Goal: Use online tool/utility: Utilize a website feature to perform a specific function

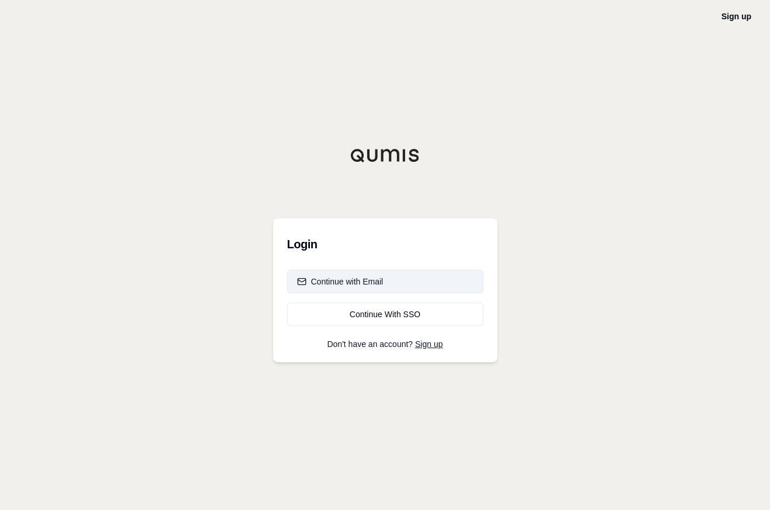
click at [352, 281] on div "Continue with Email" at bounding box center [340, 282] width 86 height 12
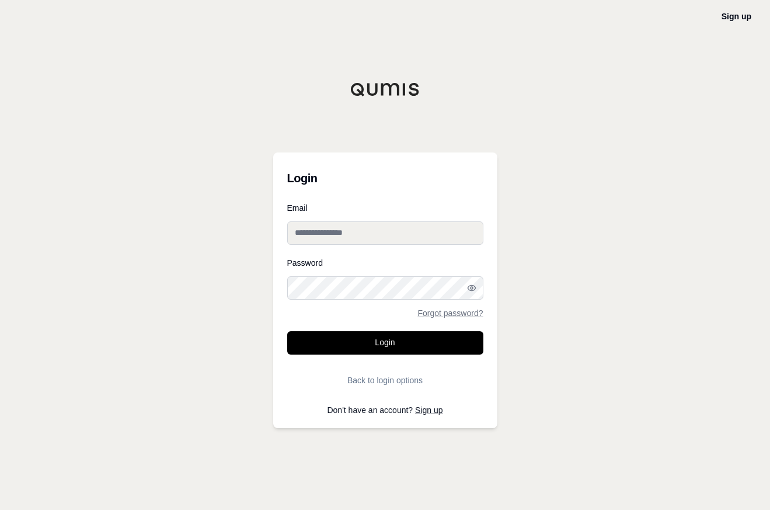
type input "**********"
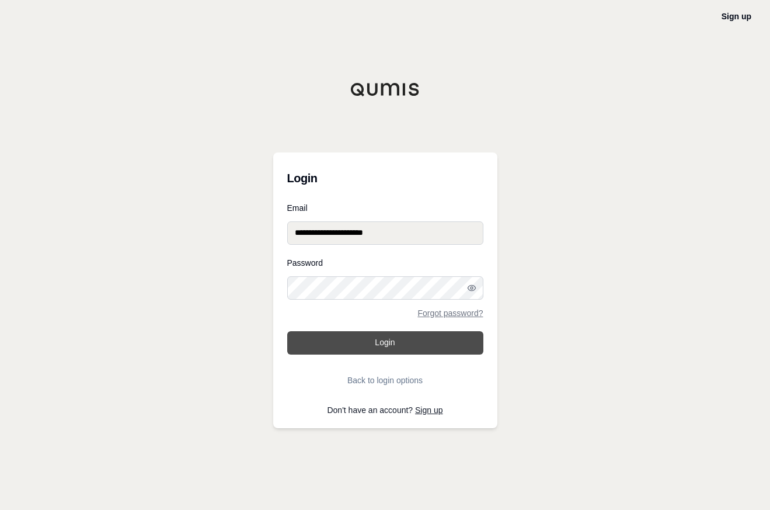
click at [384, 338] on button "Login" at bounding box center [385, 342] width 196 height 23
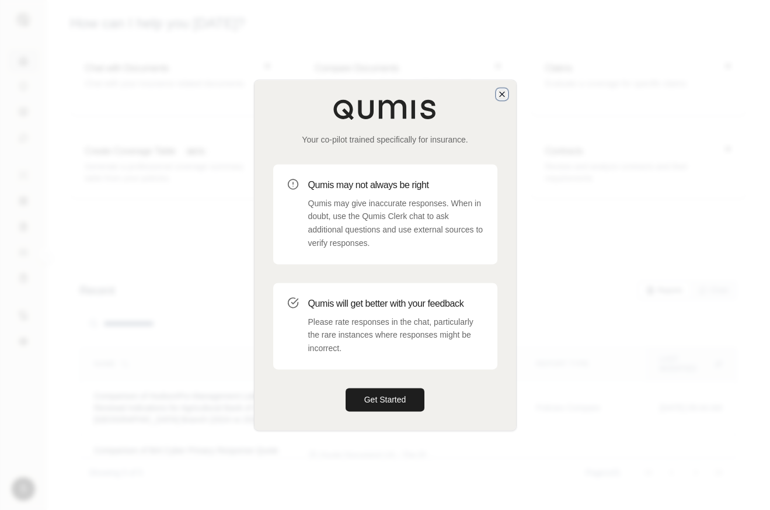
click at [499, 95] on icon "button" at bounding box center [502, 93] width 9 height 9
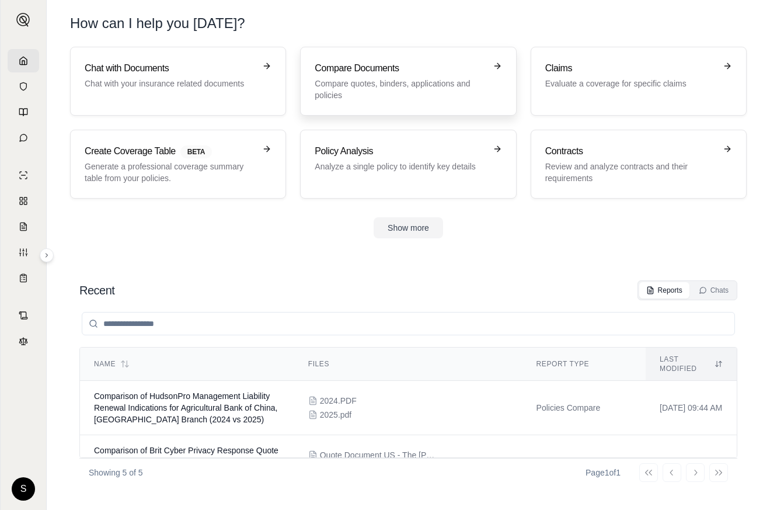
click at [384, 75] on div "Compare Documents Compare quotes, binders, applications and policies" at bounding box center [400, 81] width 171 height 40
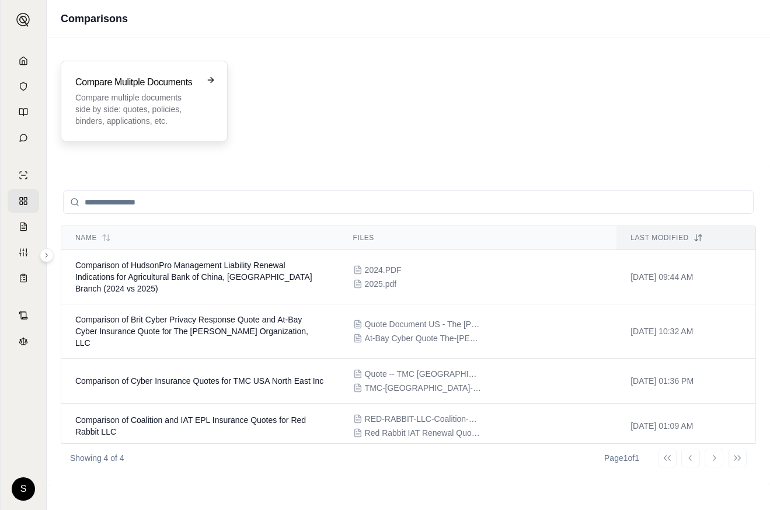
click at [165, 86] on h3 "Compare Mulitple Documents" at bounding box center [135, 82] width 121 height 14
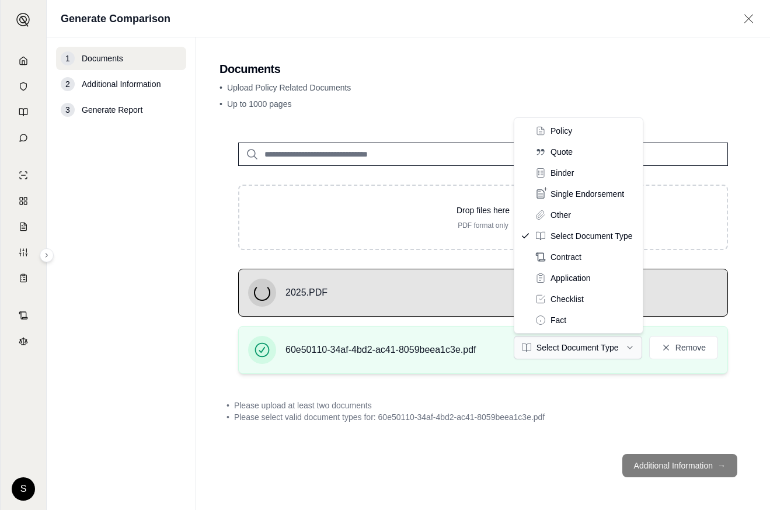
click at [630, 349] on html "S Generate Comparison 1 Documents 2 Additional Information 3 Generate Report Do…" at bounding box center [385, 255] width 770 height 510
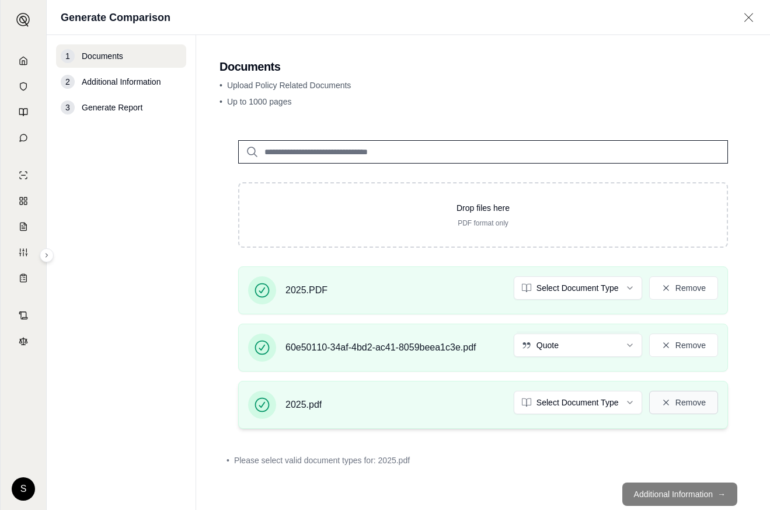
click at [675, 402] on button "Remove" at bounding box center [683, 402] width 69 height 23
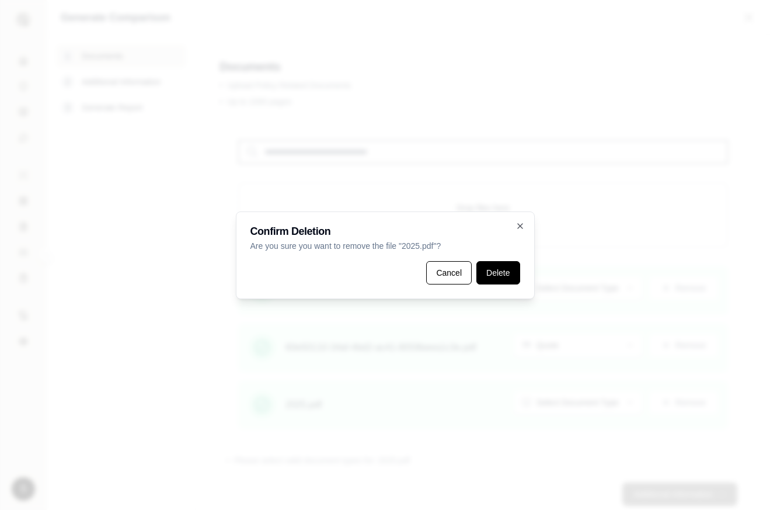
click at [495, 280] on button "Delete" at bounding box center [498, 272] width 43 height 23
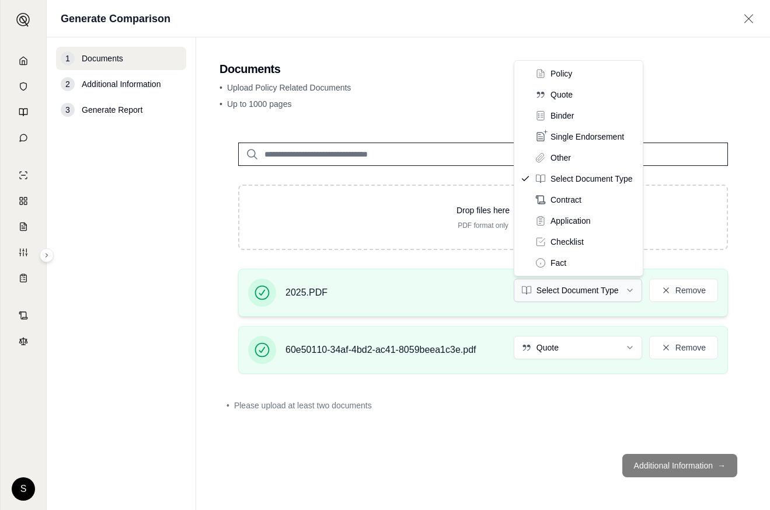
click at [627, 294] on html "S Generate Comparison 1 Documents 2 Additional Information 3 Generate Report Do…" at bounding box center [385, 255] width 770 height 510
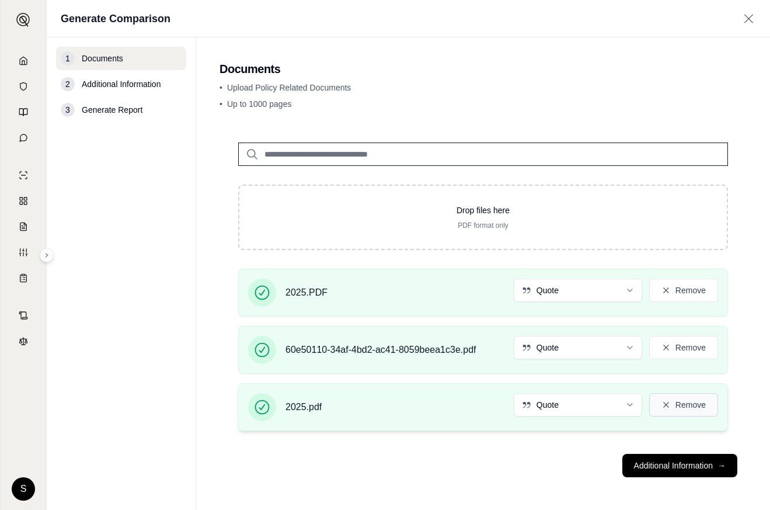
click at [691, 407] on button "Remove" at bounding box center [683, 404] width 69 height 23
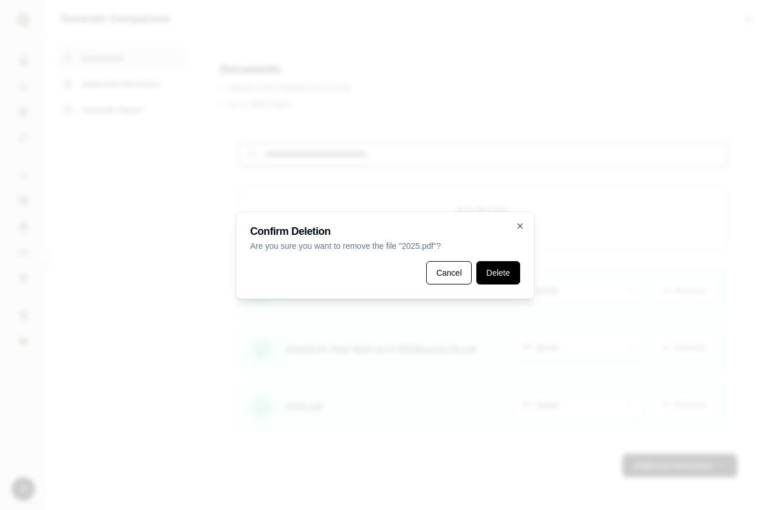
click at [503, 277] on button "Delete" at bounding box center [498, 272] width 43 height 23
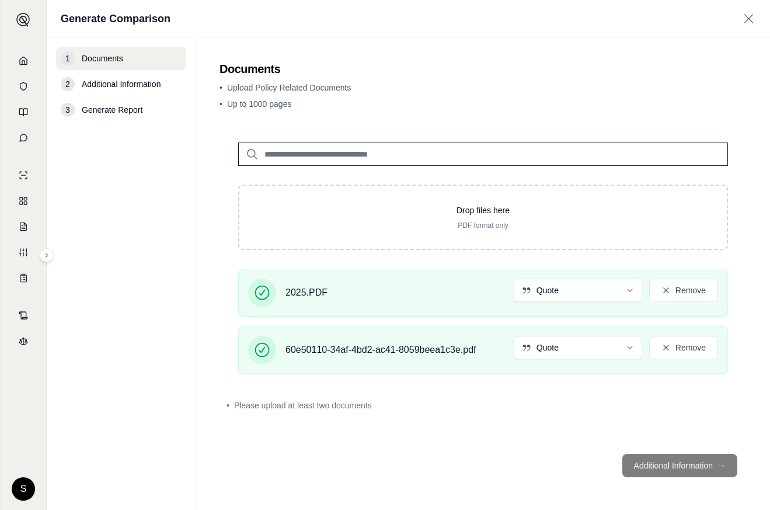
click at [712, 468] on footer "Additional Information →" at bounding box center [483, 465] width 527 height 42
click at [697, 465] on footer "Additional Information →" at bounding box center [483, 465] width 527 height 42
click at [722, 466] on footer "Additional Information →" at bounding box center [483, 465] width 527 height 42
click at [301, 398] on div "• Please upload at least two documents" at bounding box center [483, 405] width 527 height 26
click at [667, 344] on icon at bounding box center [666, 347] width 9 height 9
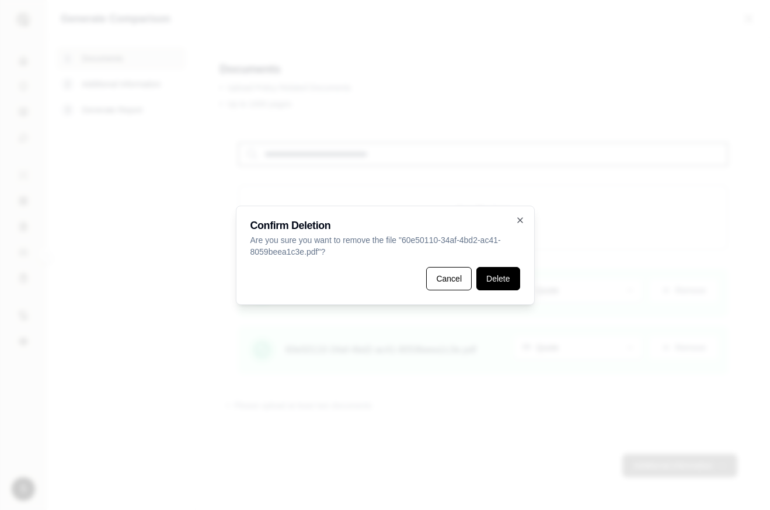
click at [504, 281] on button "Delete" at bounding box center [498, 278] width 43 height 23
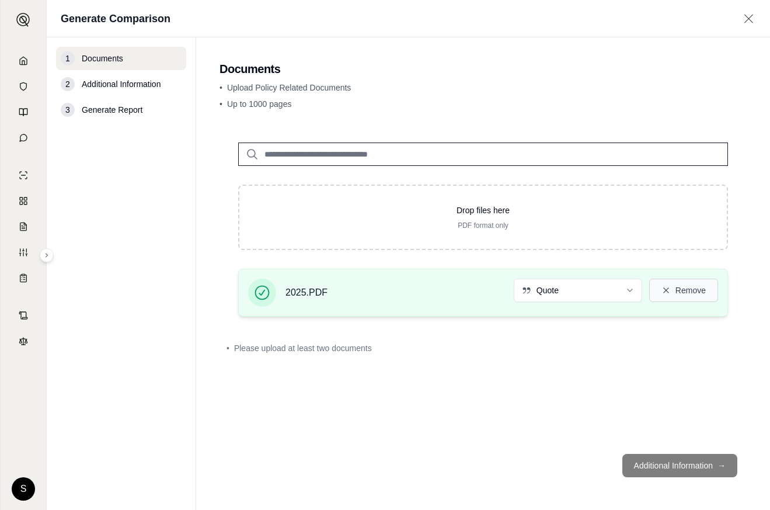
click at [669, 292] on icon at bounding box center [666, 290] width 9 height 9
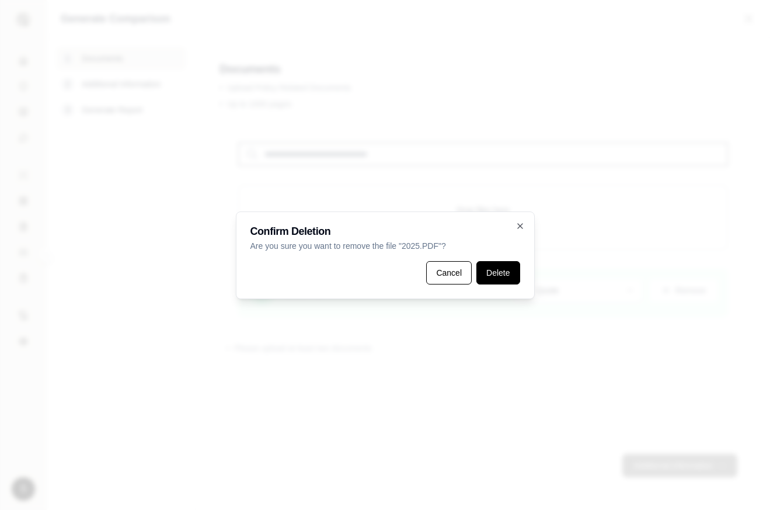
click at [495, 270] on button "Delete" at bounding box center [498, 272] width 43 height 23
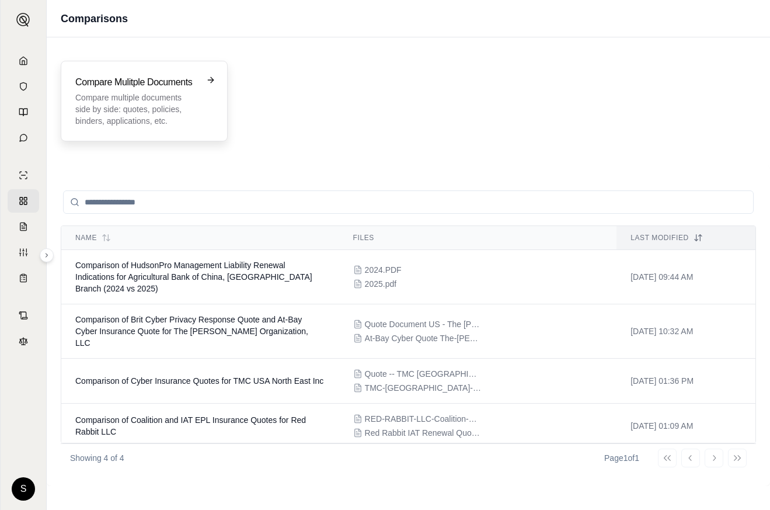
click at [116, 92] on p "Compare multiple documents side by side: quotes, policies, binders, application…" at bounding box center [135, 109] width 121 height 35
click at [124, 88] on h3 "Compare Mulitple Documents" at bounding box center [135, 82] width 121 height 14
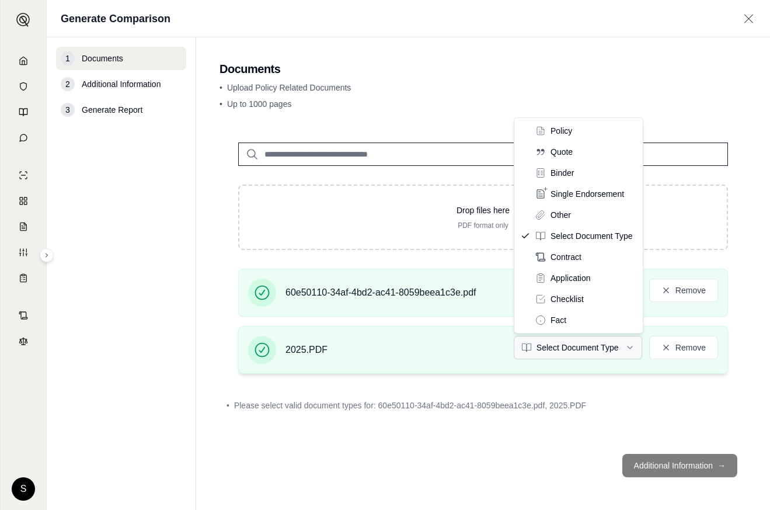
click at [624, 345] on html "S Generate Comparison 1 Documents 2 Additional Information 3 Generate Report Do…" at bounding box center [385, 255] width 770 height 510
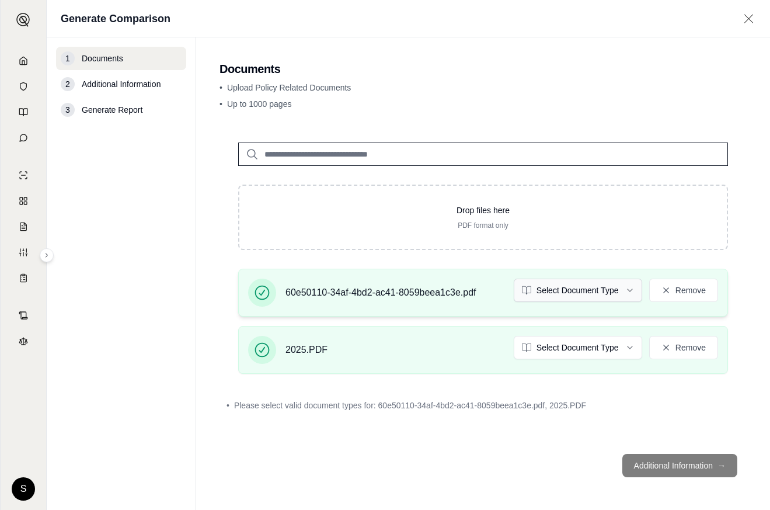
click at [600, 295] on html "S Generate Comparison 1 Documents 2 Additional Information 3 Generate Report Do…" at bounding box center [385, 255] width 770 height 510
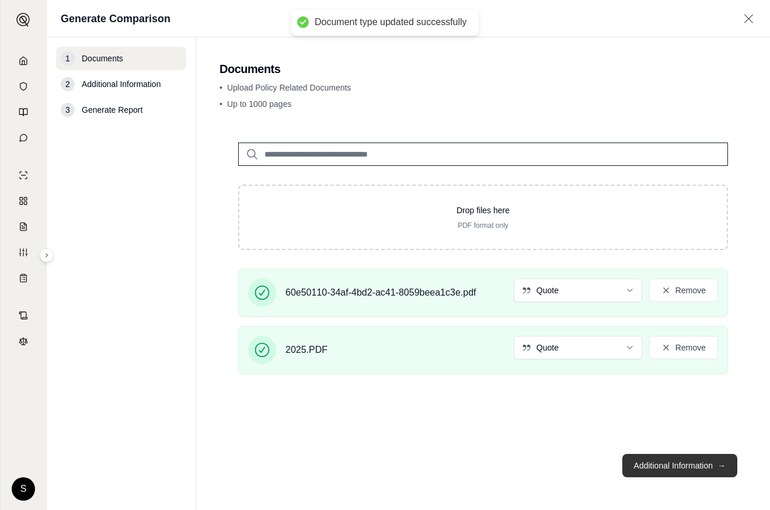
click at [686, 471] on button "Additional Information →" at bounding box center [680, 465] width 115 height 23
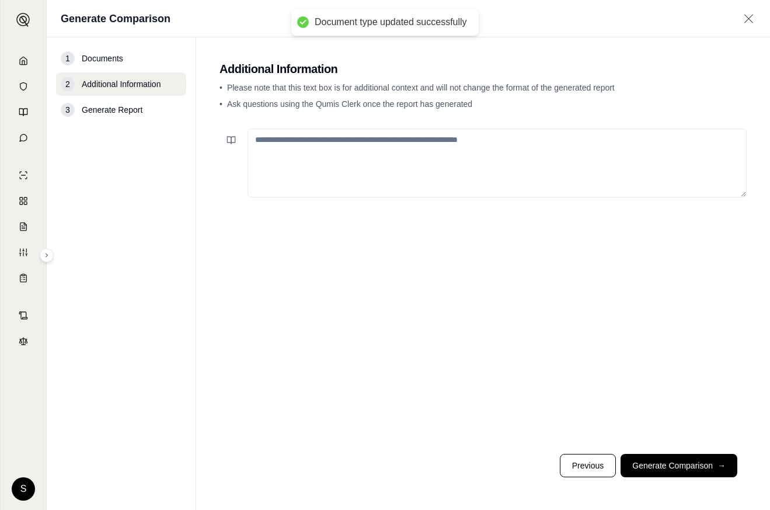
click at [340, 172] on textarea at bounding box center [497, 162] width 499 height 69
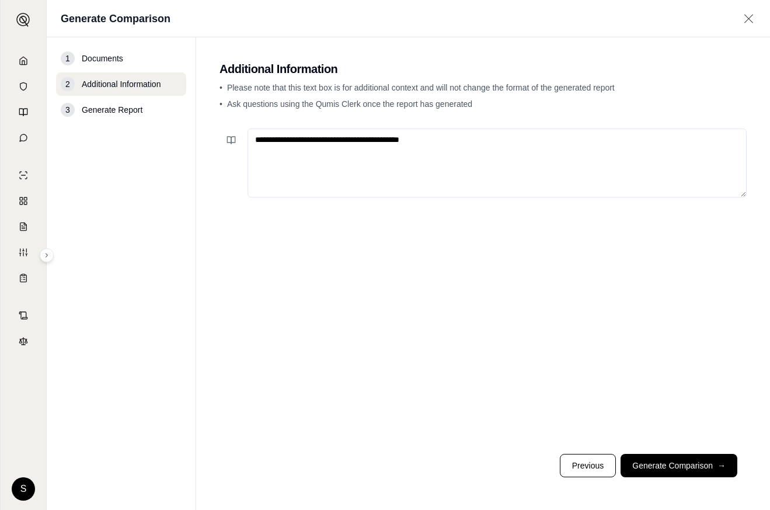
type textarea "**********"
click at [690, 464] on button "Generate Comparison →" at bounding box center [679, 465] width 117 height 23
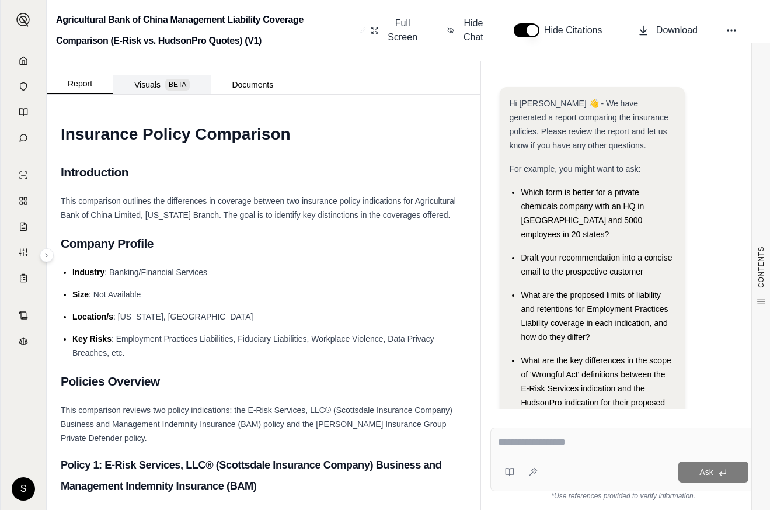
click at [149, 85] on button "Visuals BETA" at bounding box center [162, 84] width 98 height 19
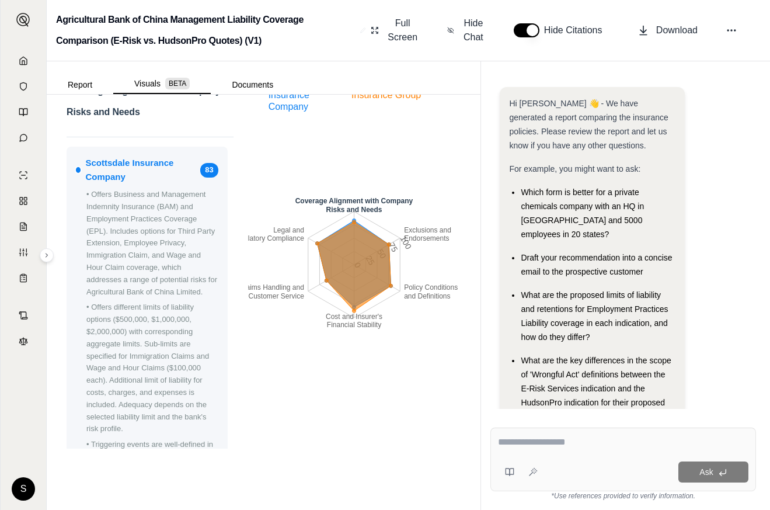
scroll to position [117, 0]
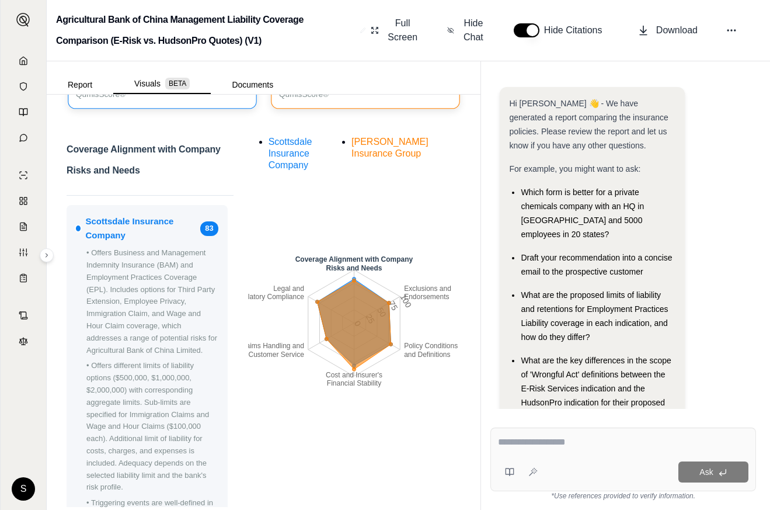
click at [309, 154] on span "Scottsdale Insurance Company" at bounding box center [291, 153] width 44 height 33
click at [365, 147] on span "[PERSON_NAME] Insurance Group" at bounding box center [390, 148] width 77 height 22
click at [292, 153] on span "Scottsdale Insurance Company" at bounding box center [291, 153] width 44 height 33
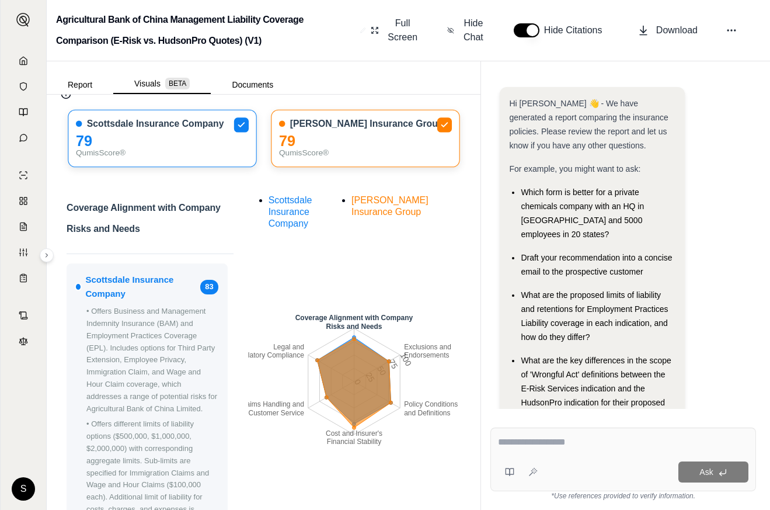
scroll to position [0, 0]
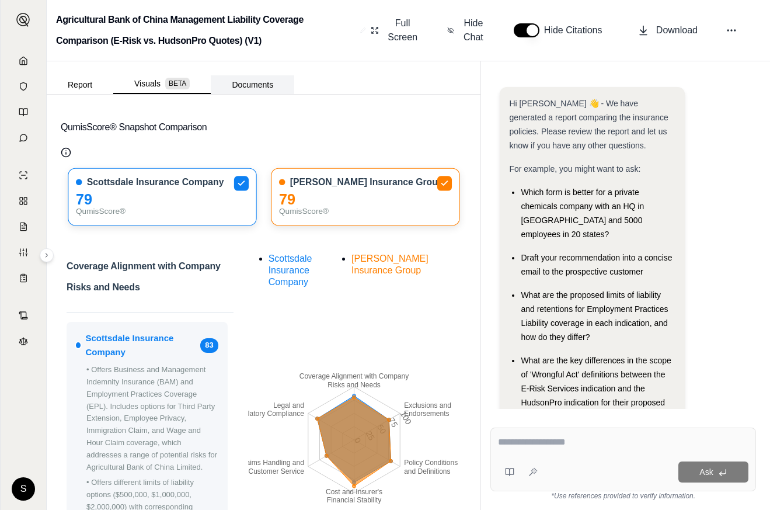
click at [265, 85] on button "Documents" at bounding box center [253, 84] width 84 height 19
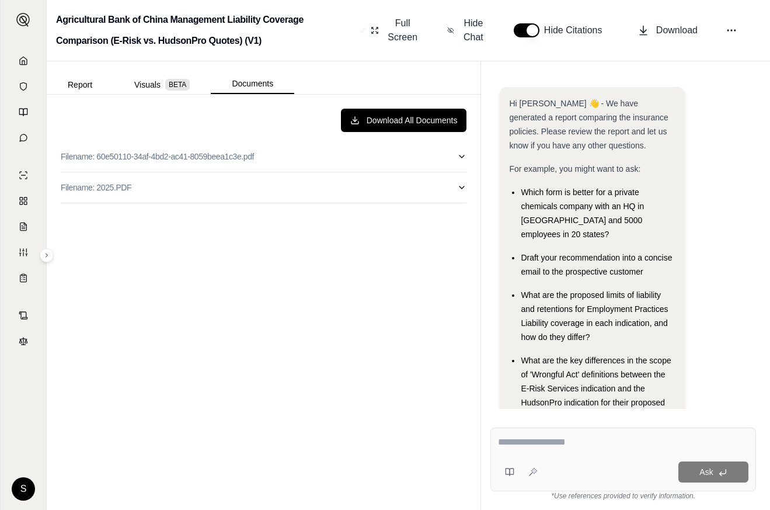
click at [85, 85] on button "Report" at bounding box center [80, 84] width 67 height 19
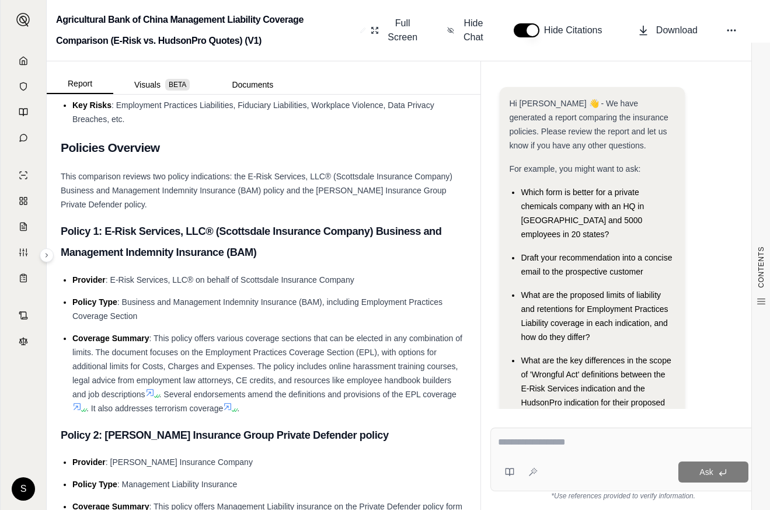
scroll to position [292, 0]
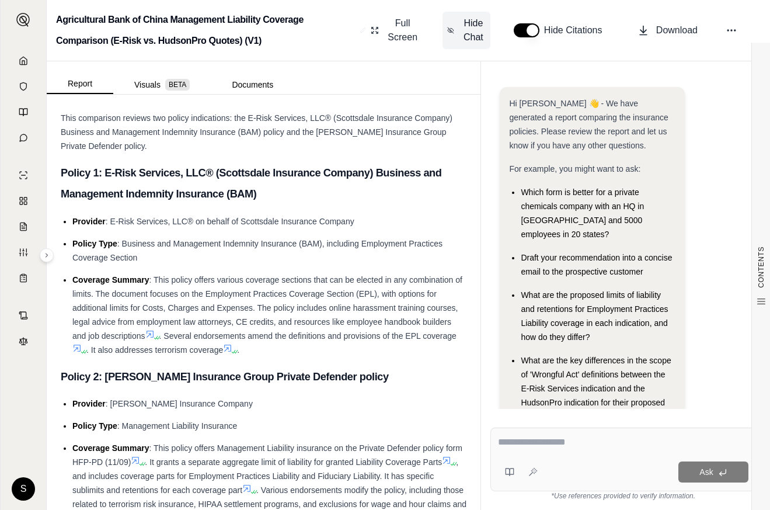
click at [469, 36] on span "Hide Chat" at bounding box center [473, 30] width 25 height 28
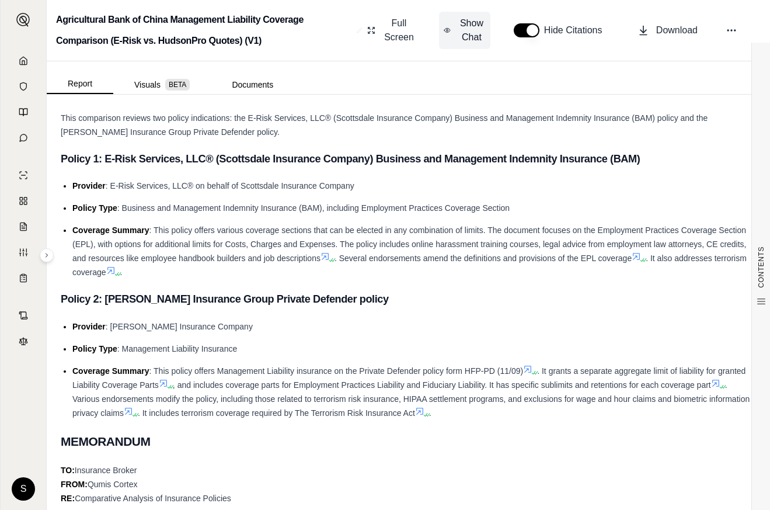
scroll to position [0, 0]
click at [469, 37] on span "Show Chat" at bounding box center [472, 30] width 28 height 28
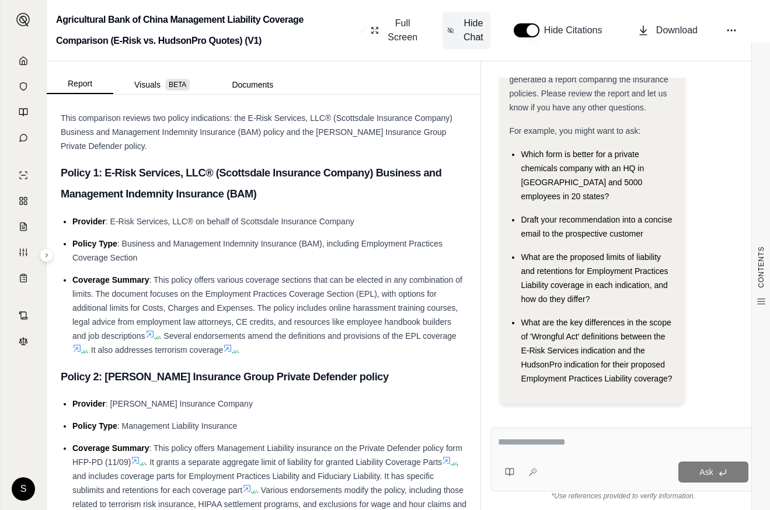
click at [469, 37] on span "Hide Chat" at bounding box center [473, 30] width 25 height 28
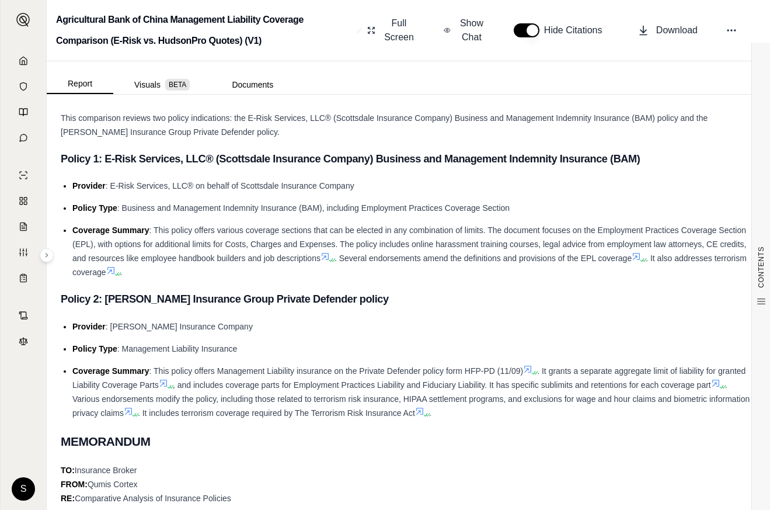
scroll to position [220, 0]
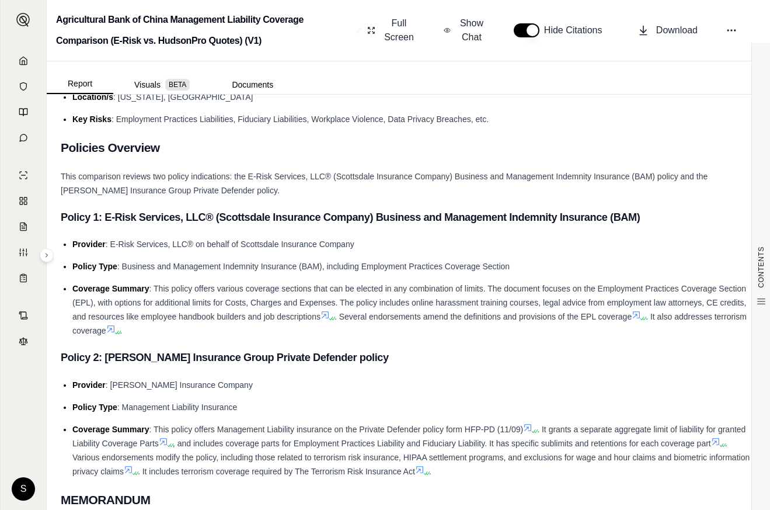
click at [528, 29] on button "button" at bounding box center [527, 30] width 26 height 14
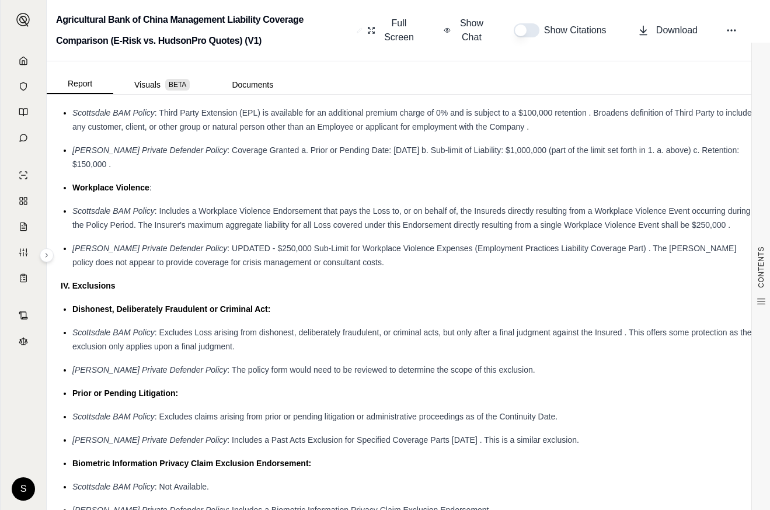
scroll to position [1329, 0]
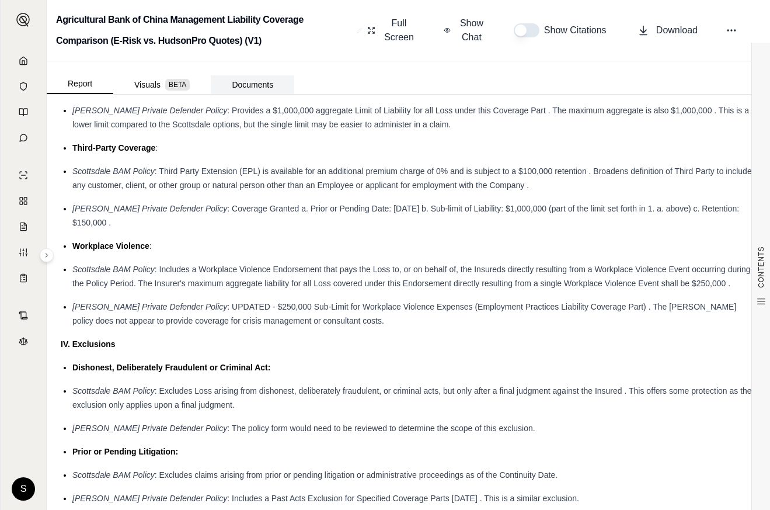
click at [248, 87] on button "Documents" at bounding box center [253, 84] width 84 height 19
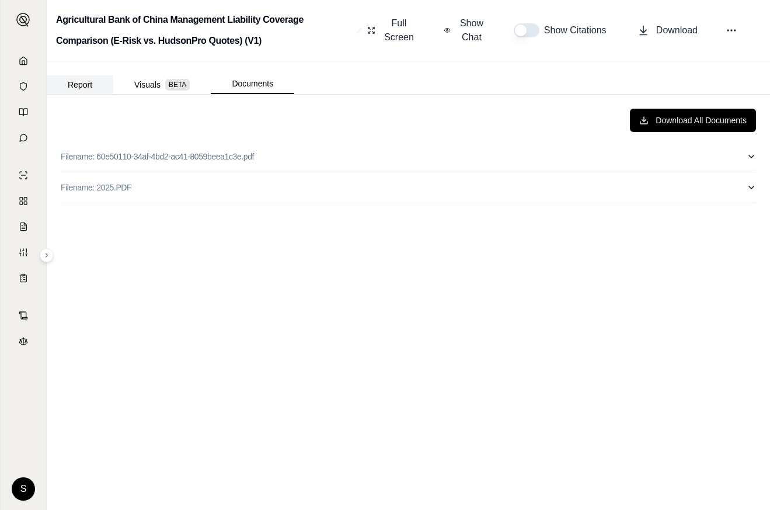
click at [82, 84] on button "Report" at bounding box center [80, 84] width 67 height 19
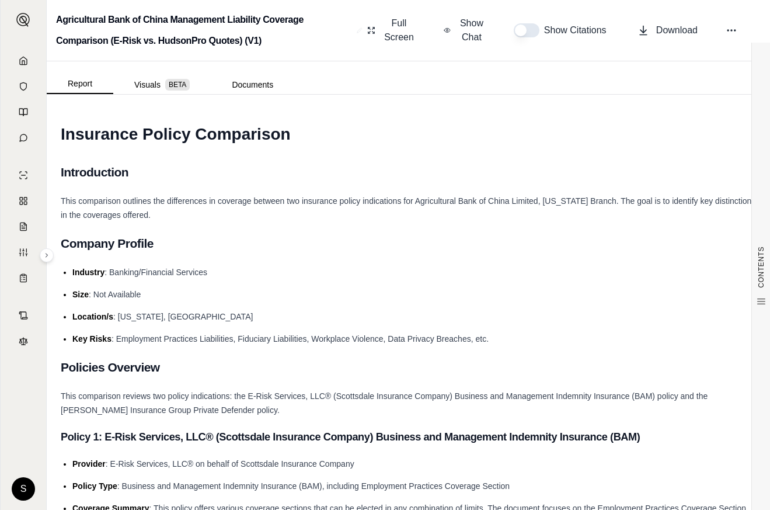
scroll to position [175, 0]
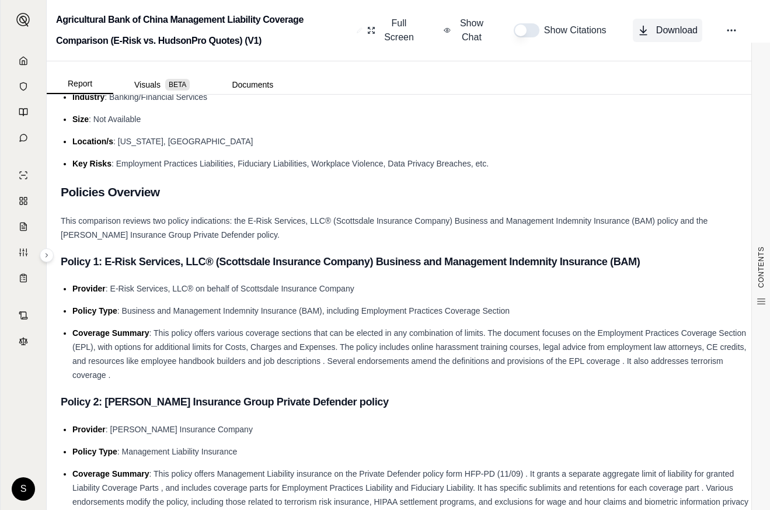
click at [644, 35] on icon at bounding box center [643, 35] width 7 height 0
